Goal: Use online tool/utility: Use online tool/utility

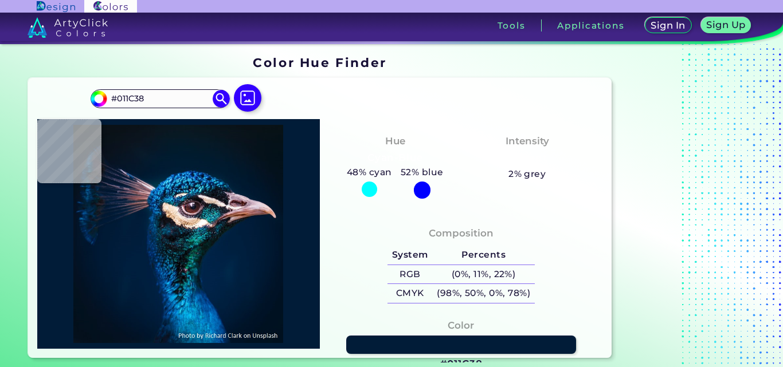
type input "#00172f"
type input "#00172F"
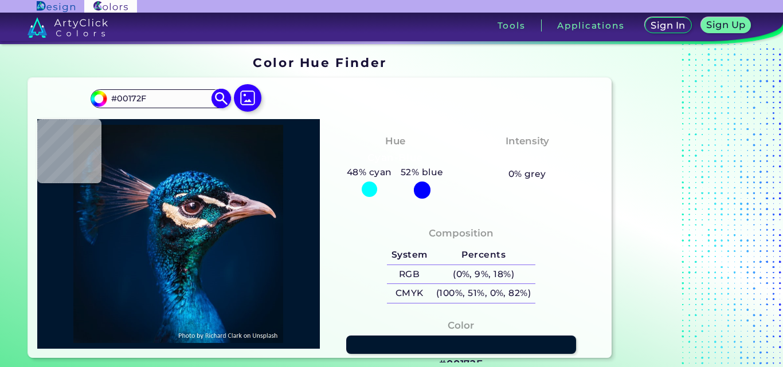
type input "#000000"
type input "#001a31"
type input "#001A31"
type input "#001b30"
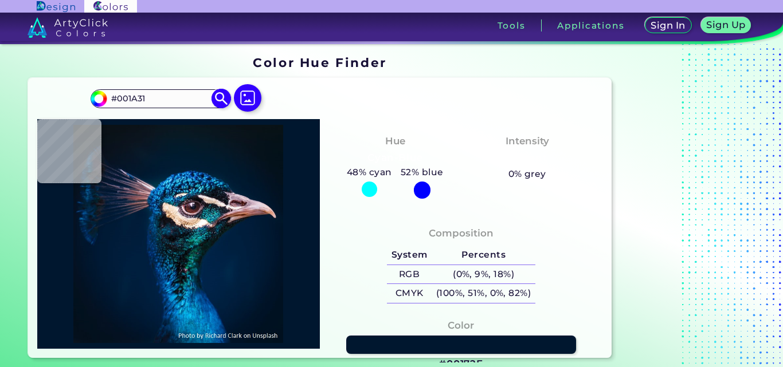
type input "#001B30"
type input "#061928"
drag, startPoint x: 170, startPoint y: 93, endPoint x: 92, endPoint y: 97, distance: 78.0
click at [92, 97] on div "#061928 #061928 Acadia ◉ Acid Green ◉ Aero Blue ◉ Alabaster ◉ Albescent White ◉…" at bounding box center [160, 98] width 139 height 18
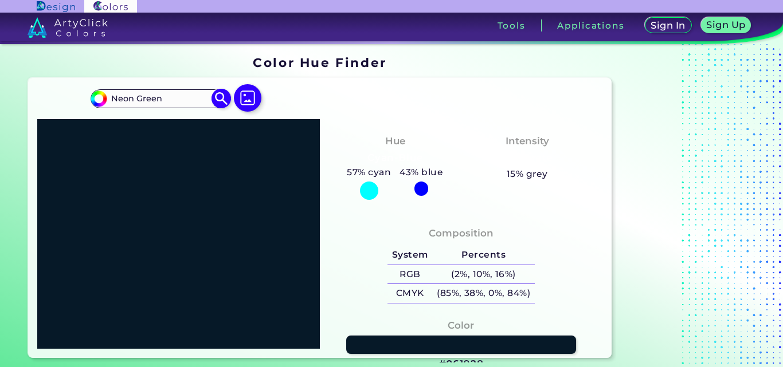
click at [220, 100] on img at bounding box center [221, 99] width 20 height 20
click at [189, 95] on input "Neon Green" at bounding box center [160, 98] width 107 height 15
type input "Neon Green rgb"
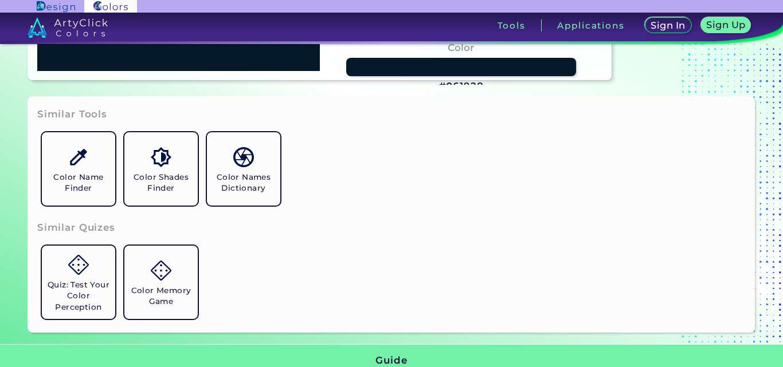
scroll to position [344, 0]
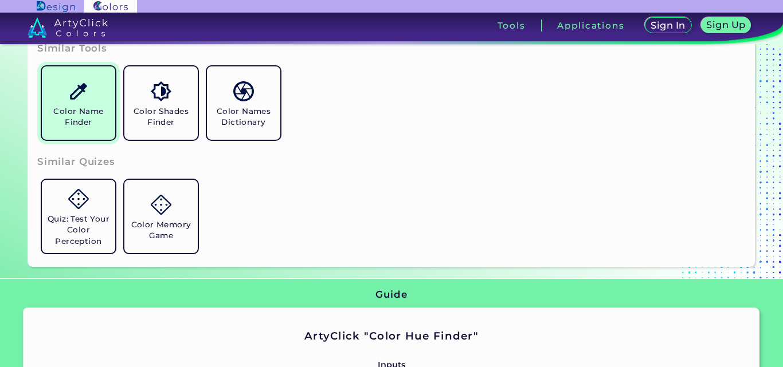
click at [100, 85] on link "Color Name Finder" at bounding box center [78, 103] width 83 height 83
